Goal: Communication & Community: Ask a question

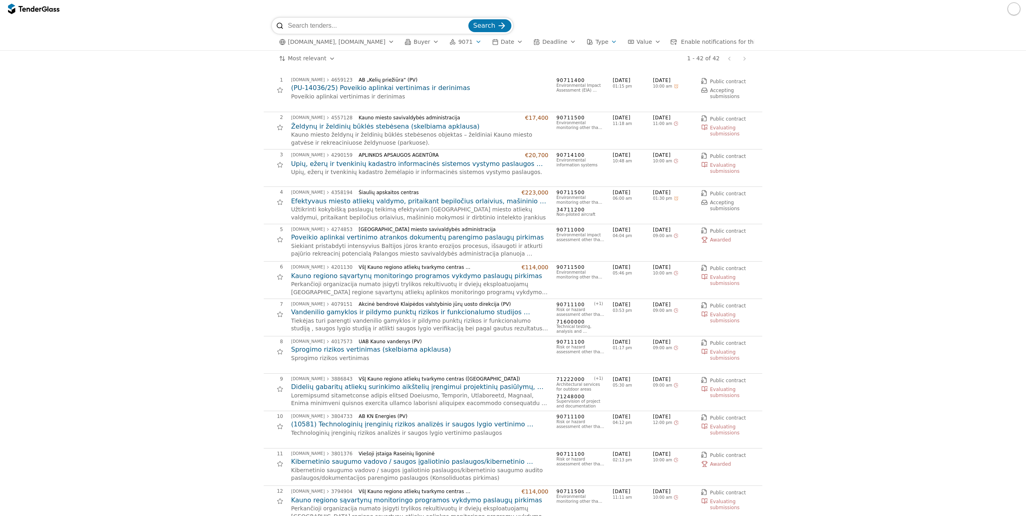
click at [339, 29] on input "search" at bounding box center [377, 26] width 179 height 16
type input "Dubysą"
drag, startPoint x: 484, startPoint y: 24, endPoint x: 484, endPoint y: 31, distance: 6.4
click at [484, 24] on span "Search" at bounding box center [484, 26] width 22 height 8
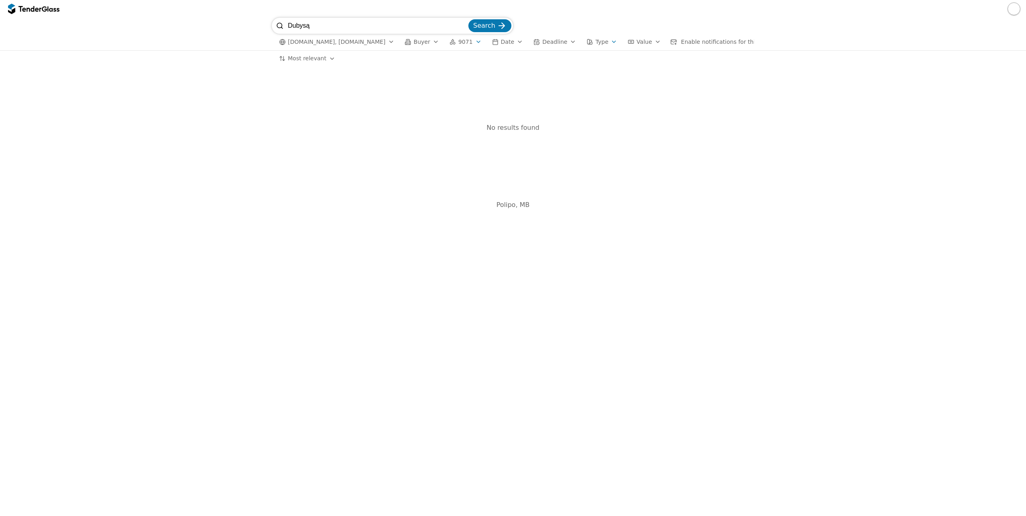
click at [467, 44] on div "button" at bounding box center [478, 41] width 23 height 21
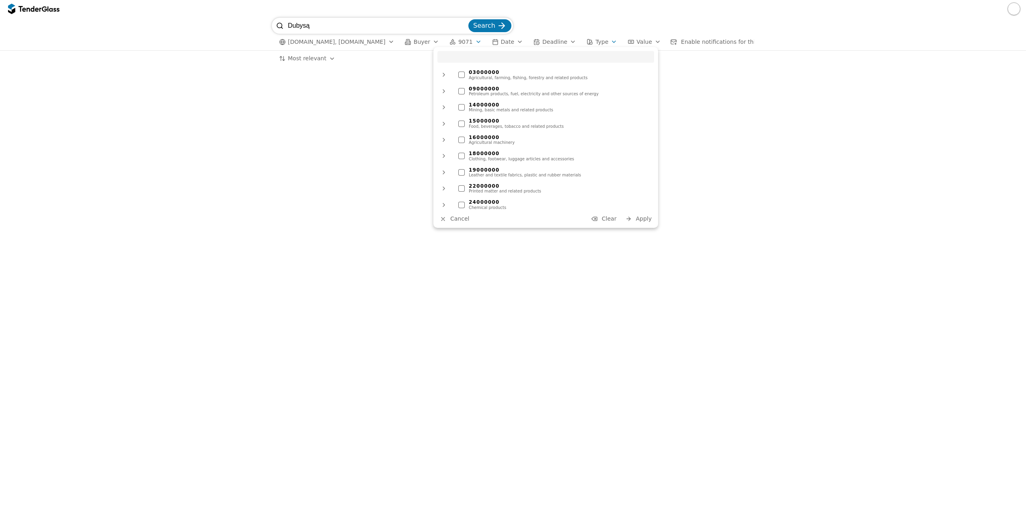
click at [450, 220] on button "Cancel" at bounding box center [454, 219] width 34 height 10
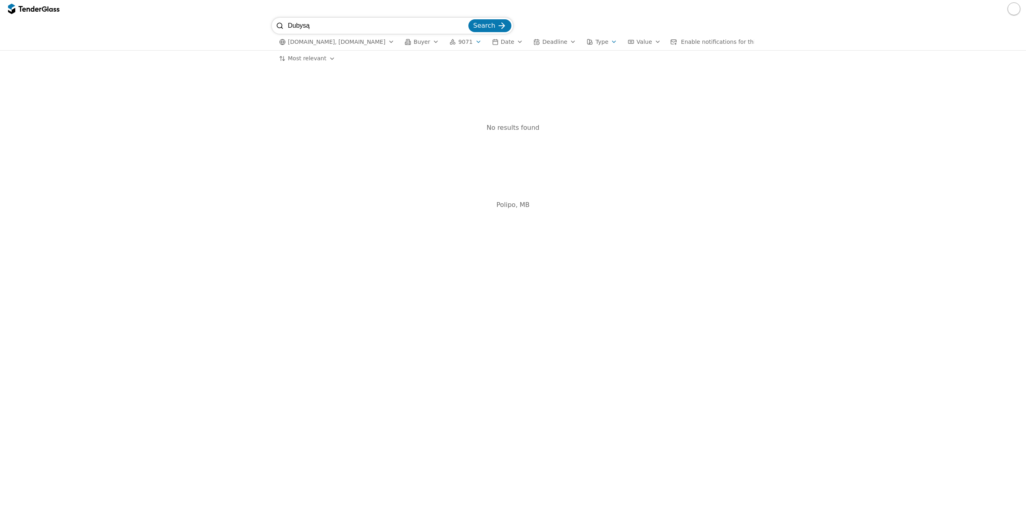
click at [467, 41] on div "button" at bounding box center [478, 41] width 23 height 21
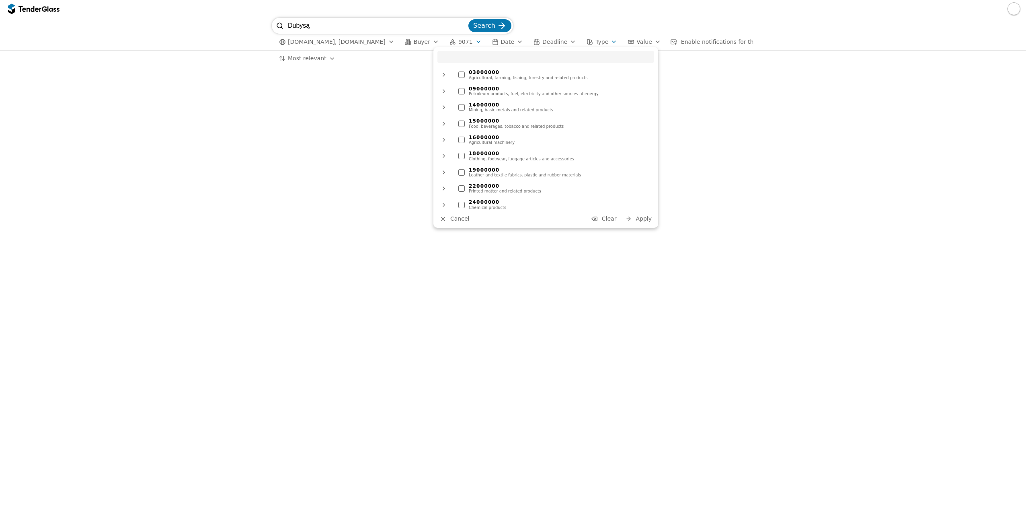
click at [607, 220] on span "Clear" at bounding box center [609, 218] width 15 height 6
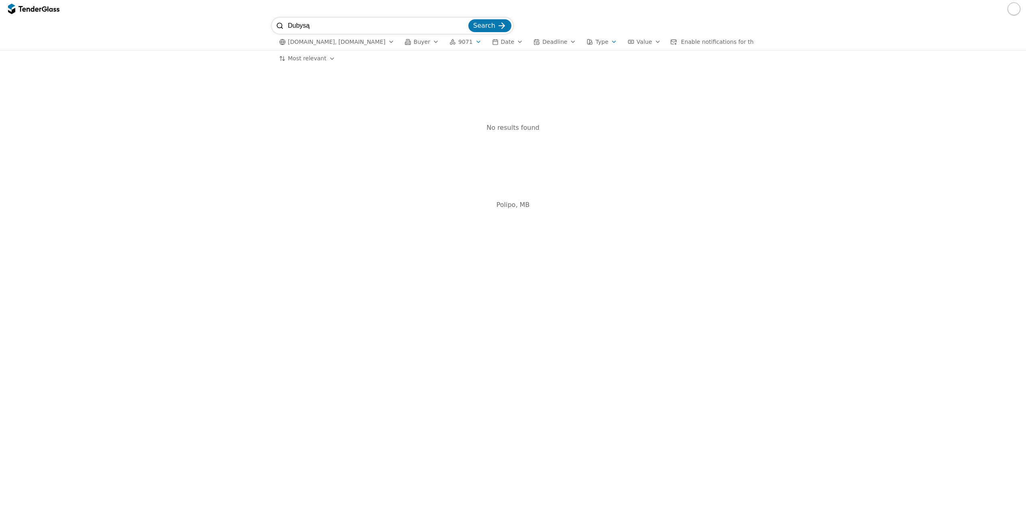
click at [481, 25] on span "Search" at bounding box center [484, 26] width 22 height 8
click at [490, 25] on span "Search" at bounding box center [484, 26] width 22 height 8
click at [467, 39] on div "button" at bounding box center [478, 41] width 23 height 21
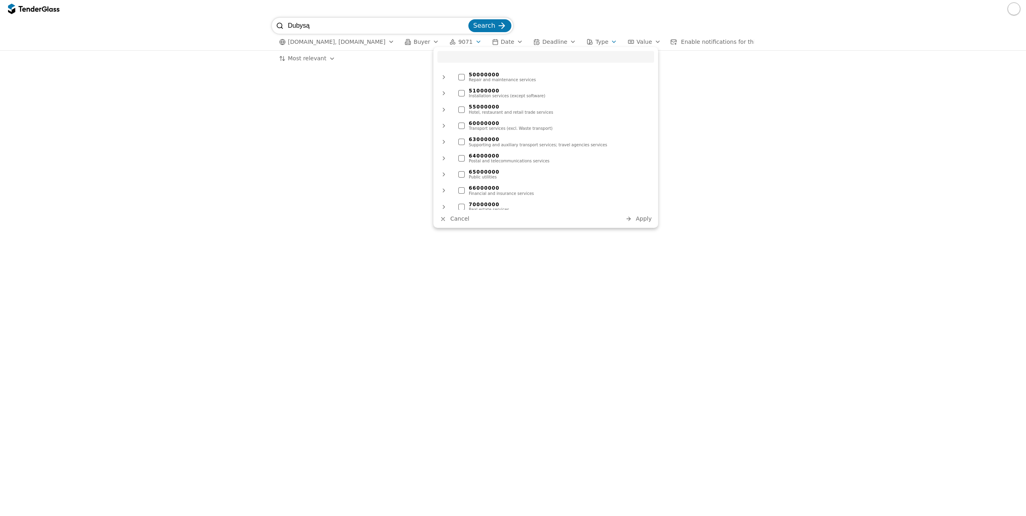
scroll to position [592, 0]
click at [443, 219] on div at bounding box center [442, 219] width 21 height 21
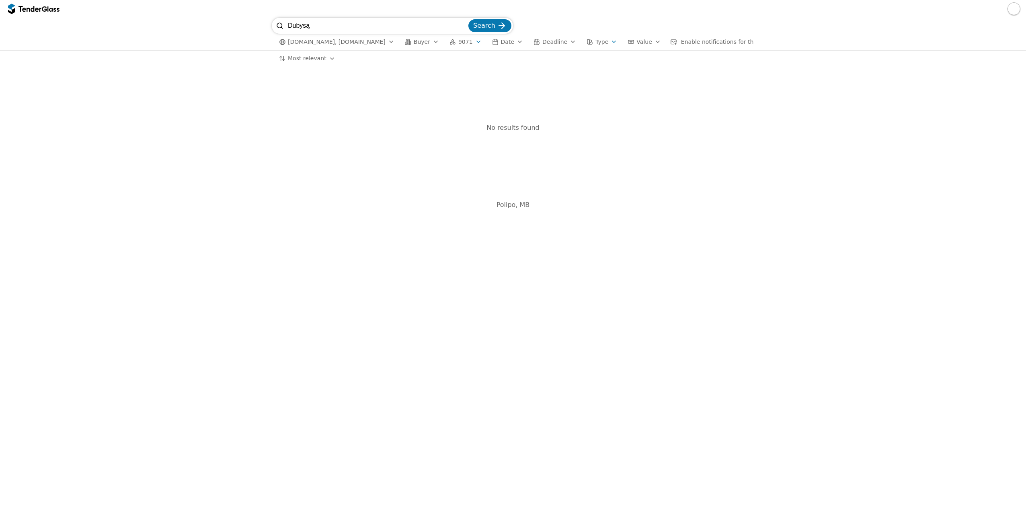
click at [466, 39] on button "9071" at bounding box center [465, 42] width 39 height 10
click at [459, 42] on button "9071" at bounding box center [465, 42] width 39 height 10
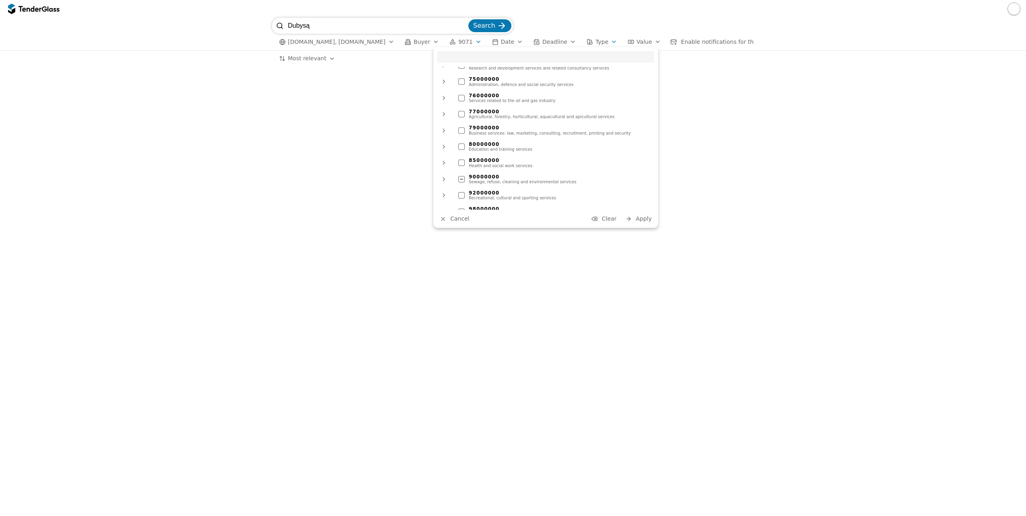
scroll to position [592, 0]
click at [461, 168] on div at bounding box center [461, 179] width 28 height 26
click at [463, 169] on div at bounding box center [461, 178] width 28 height 27
click at [643, 220] on span "Apply" at bounding box center [643, 218] width 16 height 6
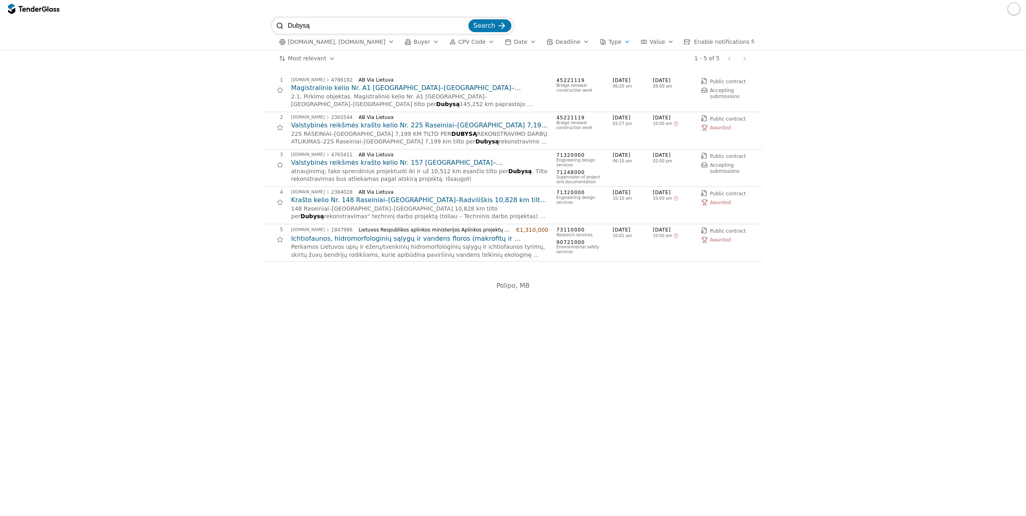
click at [393, 92] on h2 "Magistralinio kelio Nr. A1 Vilnius–Kaunas–Klaipėda tilto per Dubysą 145,252 km …" at bounding box center [419, 88] width 257 height 9
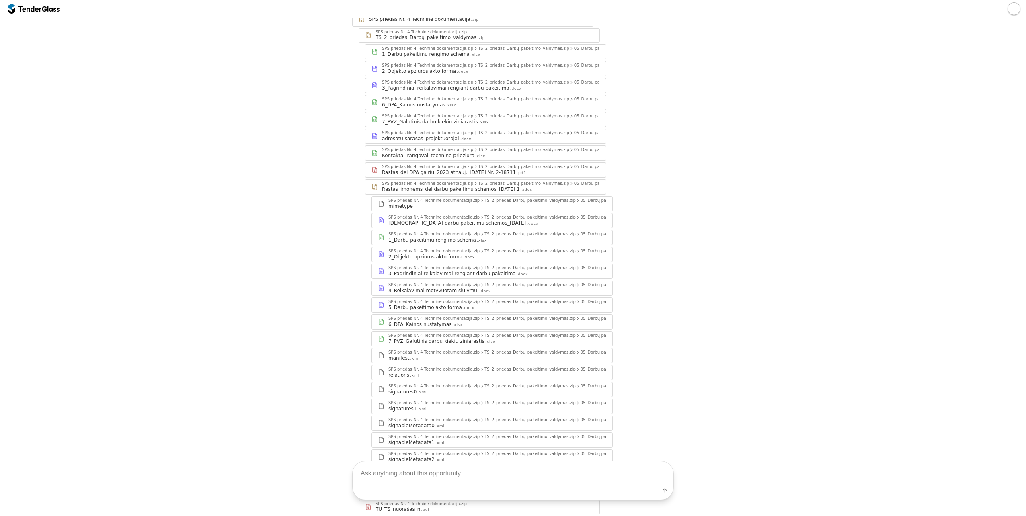
scroll to position [656, 0]
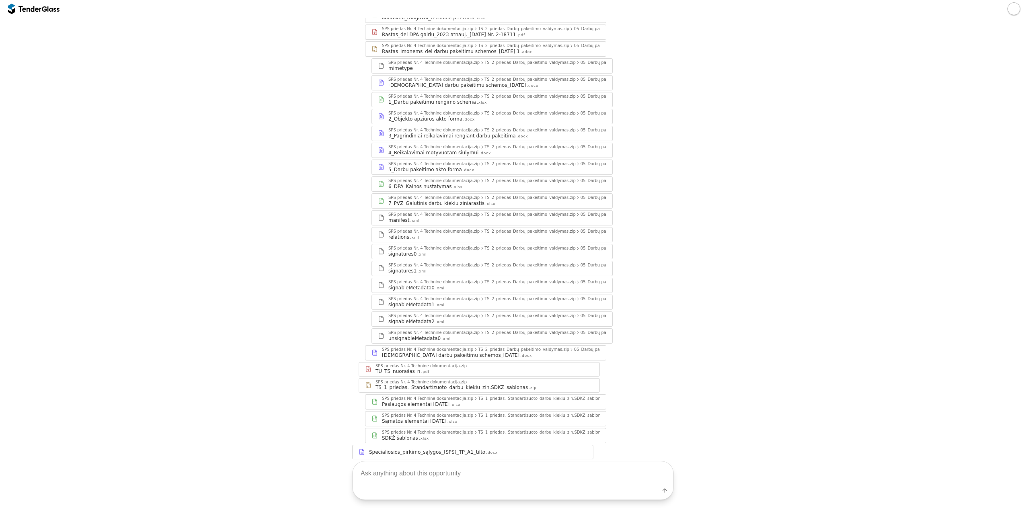
click at [497, 477] on textarea at bounding box center [512, 473] width 321 height 24
paste textarea "Pavadinimas: Perkančioji organizacija: Terminas: Vertinimo kriterjai: Biudžetas…"
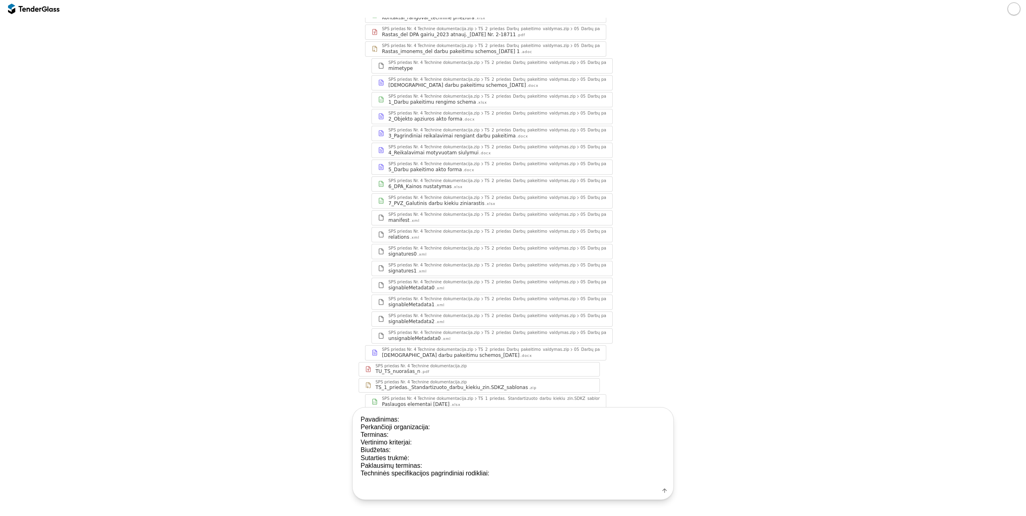
drag, startPoint x: 381, startPoint y: 448, endPoint x: 356, endPoint y: 448, distance: 24.5
click at [356, 448] on textarea "Pavadinimas: Perkančioji organizacija: Terminas: Vertinimo kriterjai: Biudžetas…" at bounding box center [512, 447] width 321 height 78
click at [382, 451] on textarea "Pavadinimas: Perkančioji organizacija: Terminas: Vertinimo kriterjai: Biudžetas…" at bounding box center [512, 447] width 321 height 78
drag, startPoint x: 382, startPoint y: 451, endPoint x: 357, endPoint y: 449, distance: 25.0
click at [357, 449] on textarea "Pavadinimas: Perkančioji organizacija: Terminas: Vertinimo kriterjai: Biudžetas…" at bounding box center [512, 447] width 321 height 78
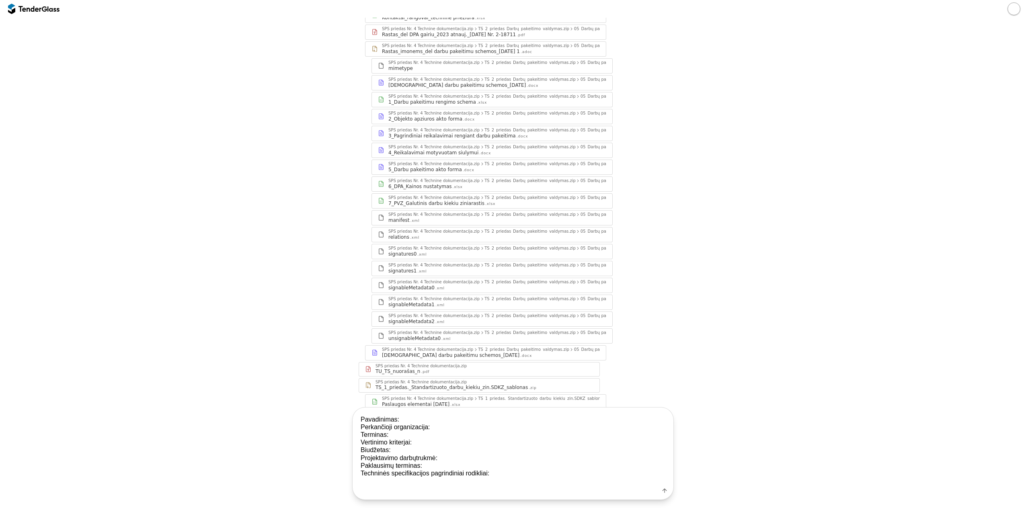
type textarea "Pavadinimas: Perkančioji organizacija: Terminas: Vertinimo kriterjai: Biudžetas…"
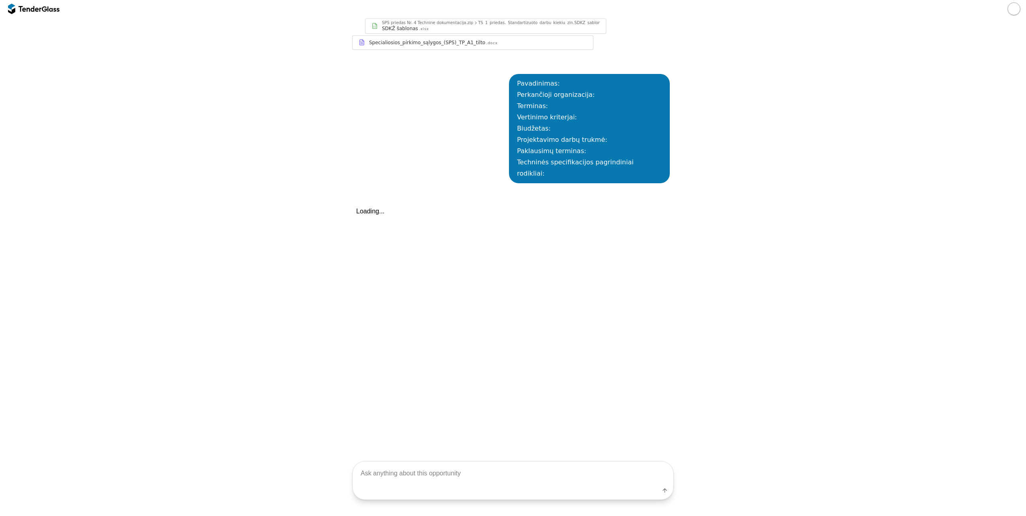
scroll to position [1081, 0]
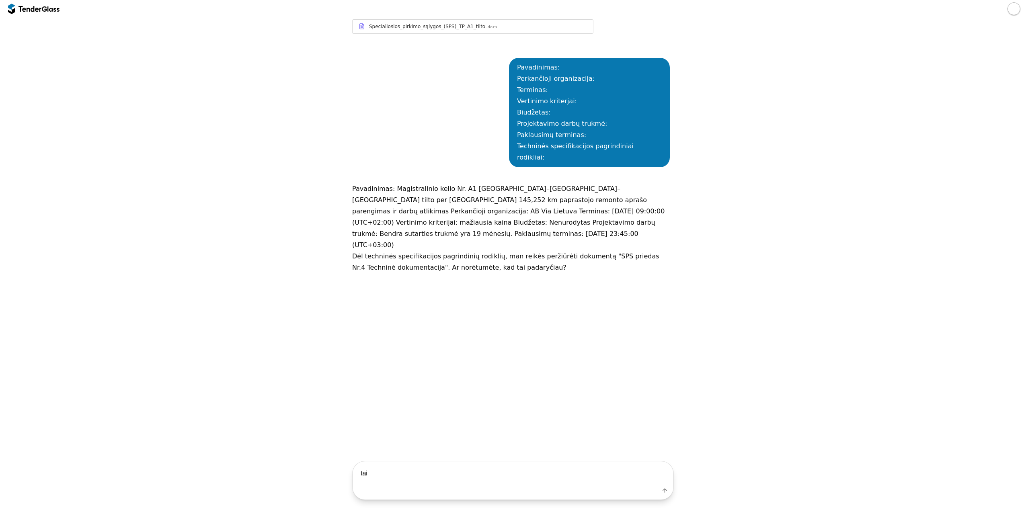
type textarea "taip"
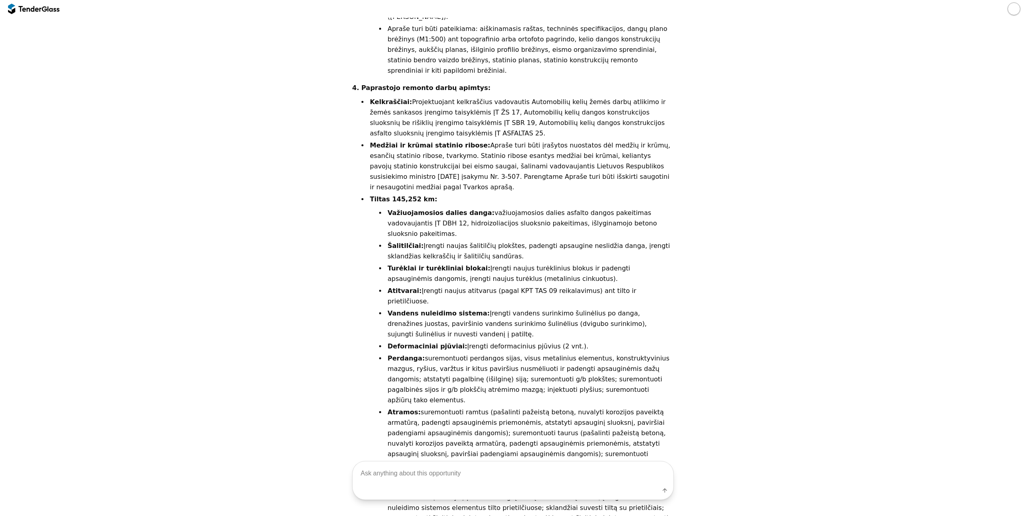
scroll to position [1902, 0]
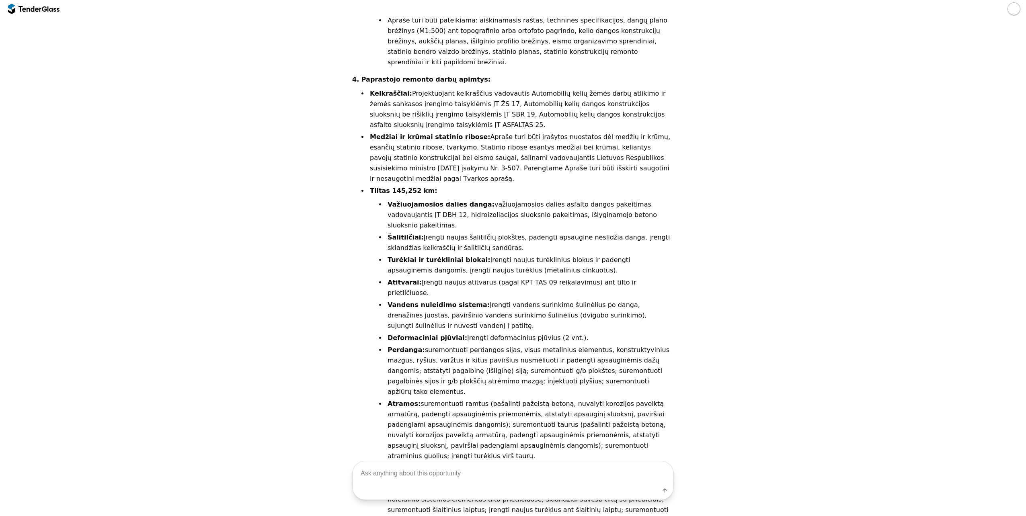
click at [526, 471] on textarea at bounding box center [512, 473] width 321 height 24
type textarea "cia statyba su projektavimo, kokia projektavimo darbu trukme?"
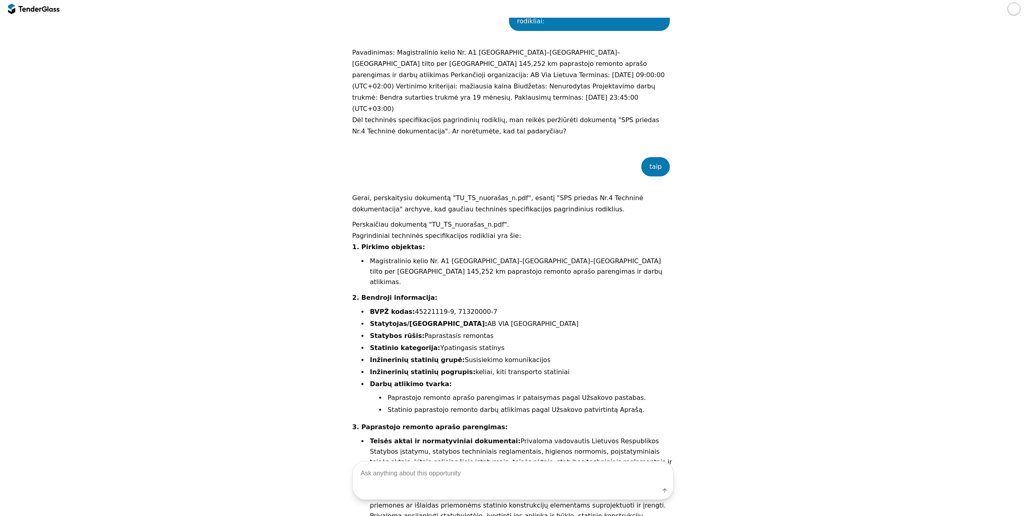
scroll to position [1126, 0]
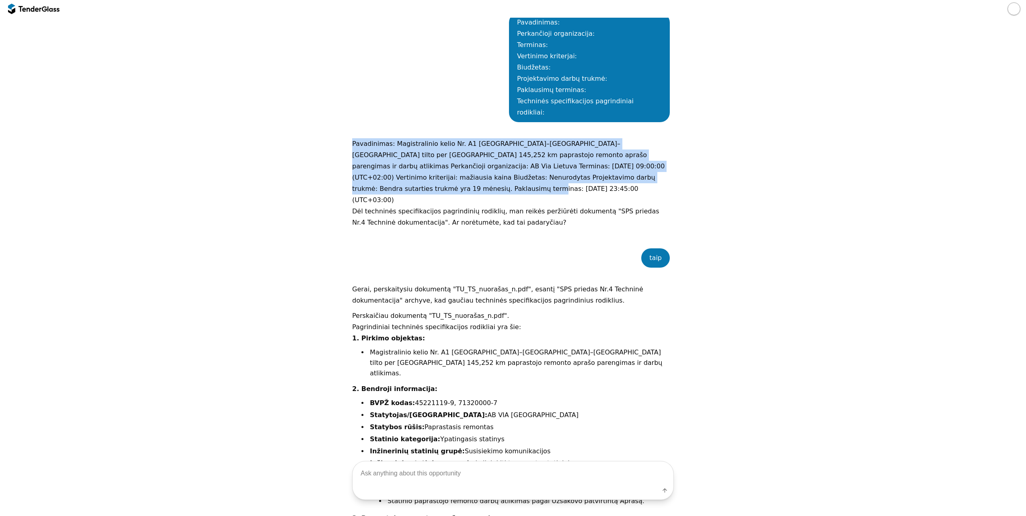
drag, startPoint x: 626, startPoint y: 139, endPoint x: 345, endPoint y: 107, distance: 282.9
click at [345, 107] on div "Go Back Mark as unread Recent chats Start a new chat Save viesiejipirkimai.lt 4…" at bounding box center [513, 353] width 1018 height 2924
copy p "Pavadinimas: Magistralinio kelio Nr. A1 Vilnius–Kaunas–Klaipėda tilto per Dubys…"
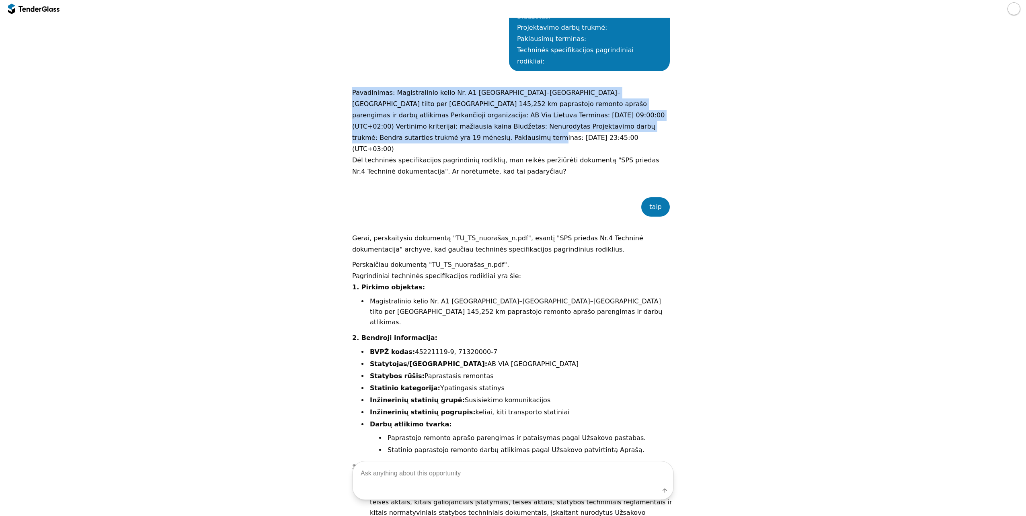
scroll to position [1045, 0]
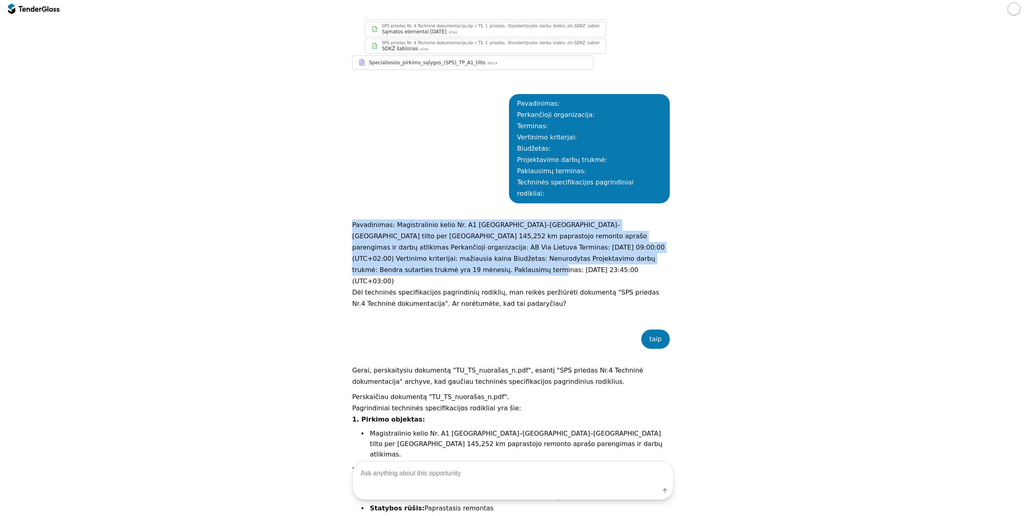
copy p "Pavadinimas: Magistralinio kelio Nr. A1 Vilnius–Kaunas–Klaipėda tilto per Dubys…"
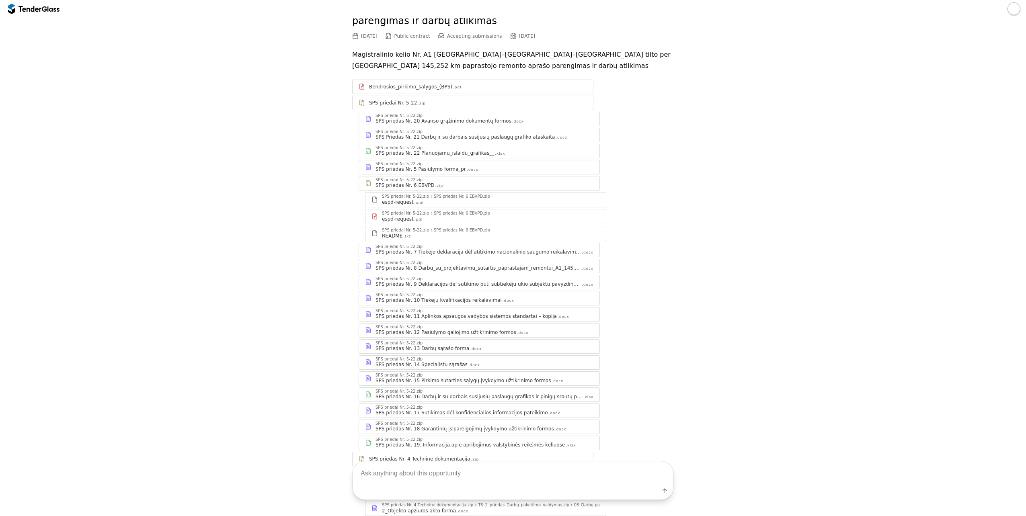
scroll to position [0, 0]
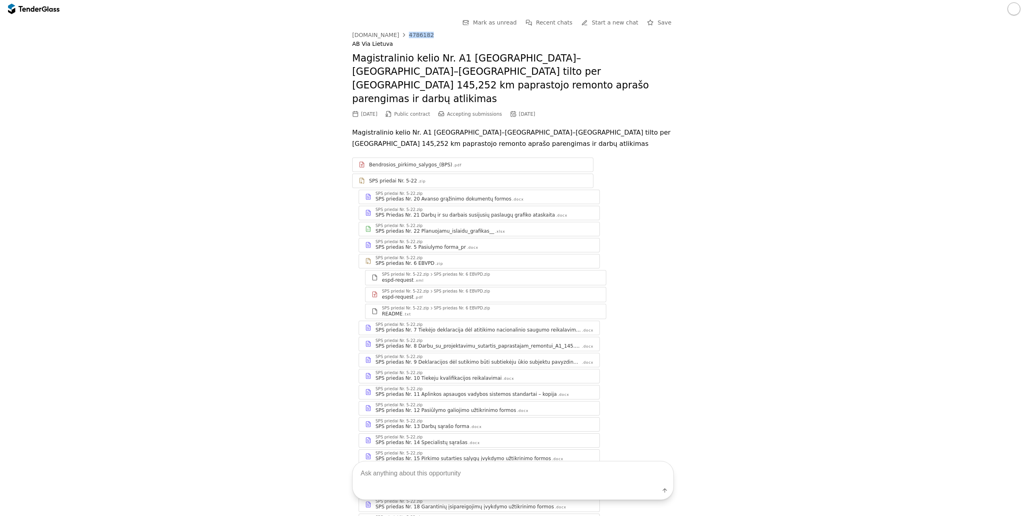
drag, startPoint x: 426, startPoint y: 36, endPoint x: 399, endPoint y: 35, distance: 27.0
click at [399, 35] on div "viesiejipirkimai.lt 4786182" at bounding box center [513, 35] width 322 height 6
copy div "4786182"
